Goal: Find specific page/section: Find specific page/section

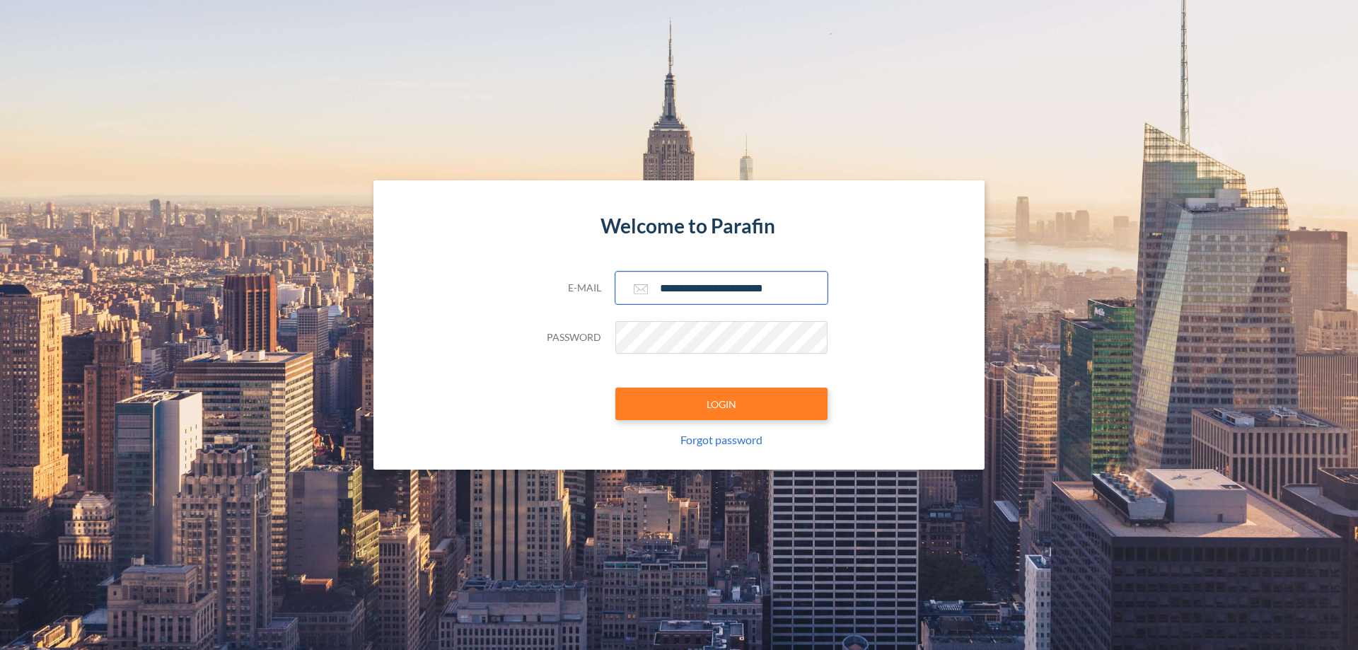
type input "**********"
click at [722, 404] on button "LOGIN" at bounding box center [721, 404] width 212 height 33
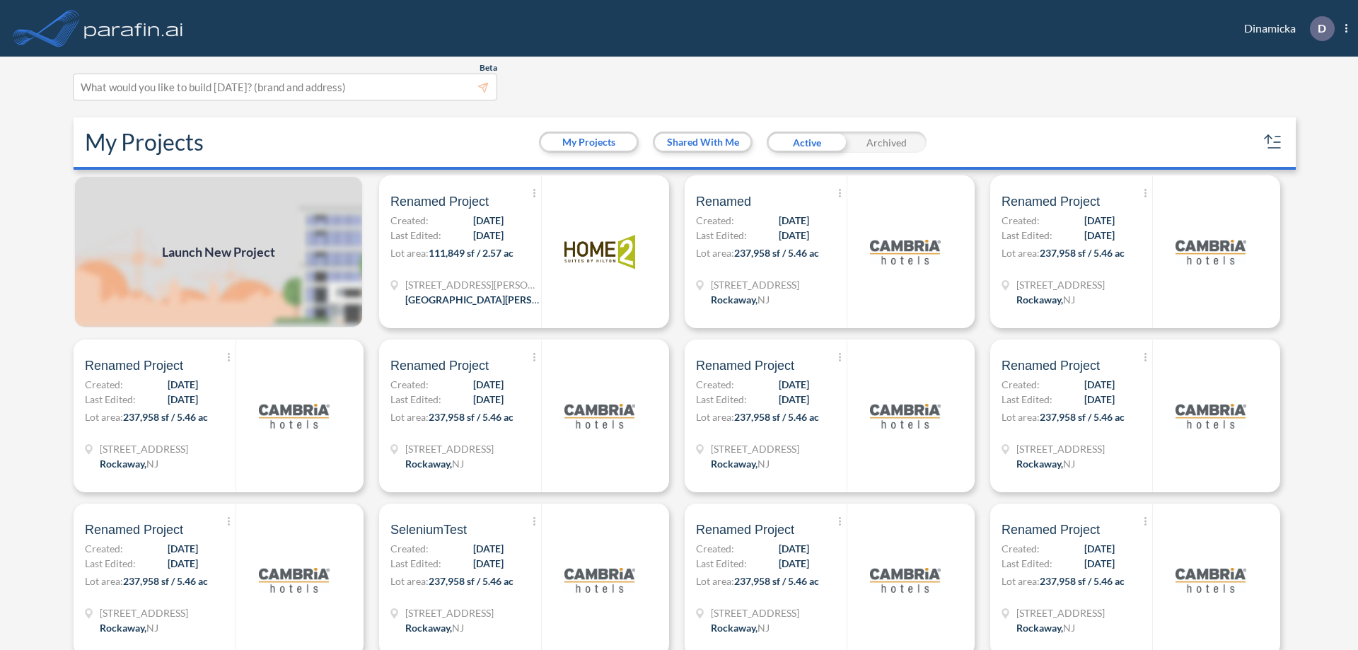
scroll to position [4, 0]
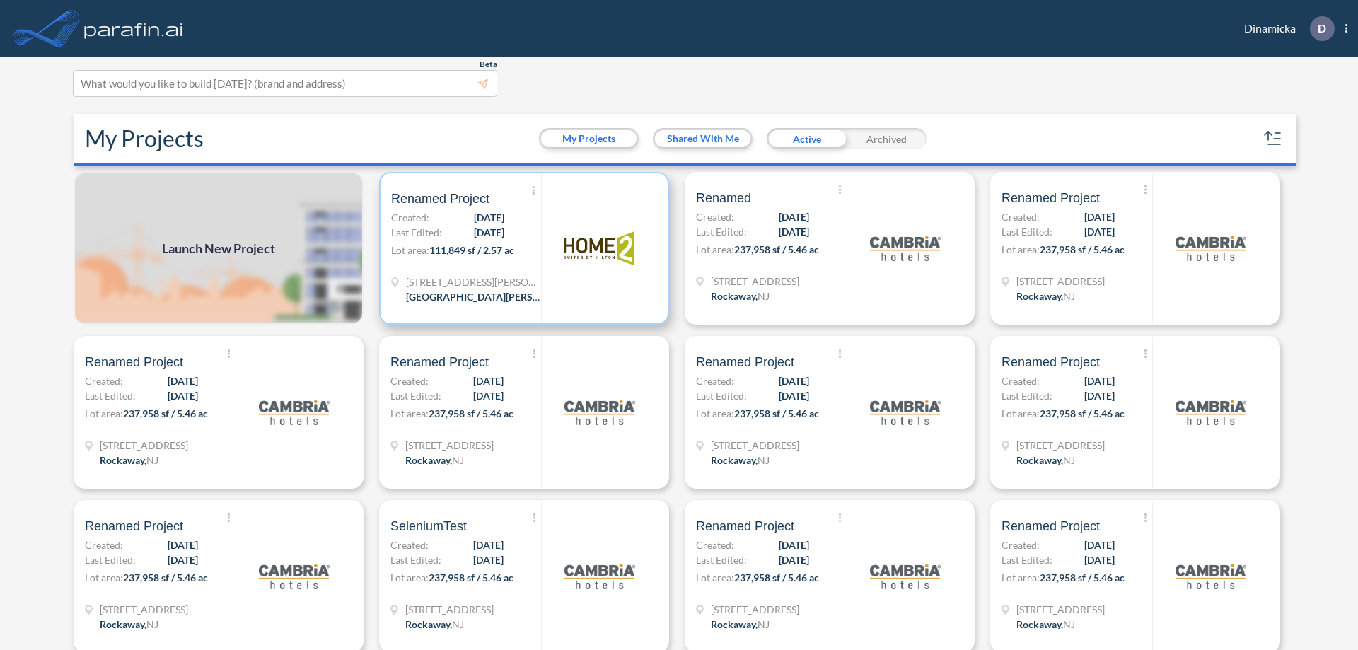
click at [521, 248] on p "Lot area: 111,849 sf / 2.57 ac" at bounding box center [466, 253] width 150 height 21
